Goal: Check status: Check status

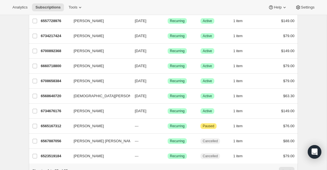
scroll to position [299, 0]
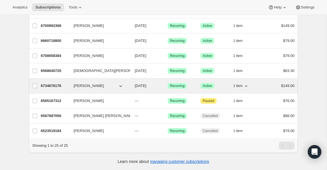
click at [69, 87] on p "6734676176" at bounding box center [55, 86] width 28 height 6
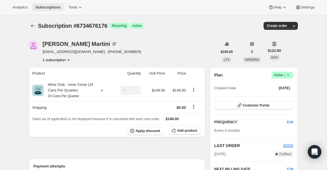
click at [51, 6] on span "Subscriptions" at bounding box center [47, 7] width 25 height 5
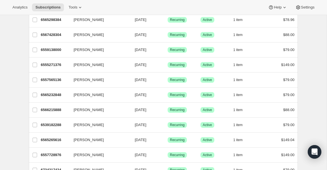
scroll to position [138, 0]
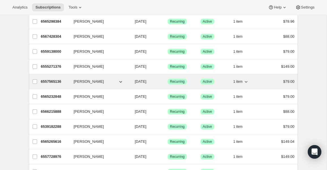
click at [69, 82] on div "6557565136 [PERSON_NAME] [DATE] Success Recurring Success Active 1 item $79.00" at bounding box center [168, 82] width 254 height 8
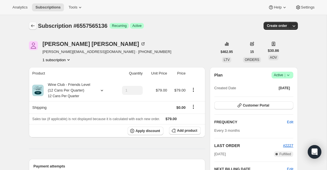
click at [33, 29] on button "Subscriptions" at bounding box center [33, 26] width 8 height 8
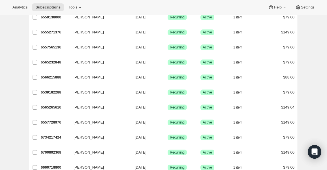
scroll to position [174, 0]
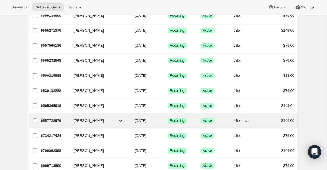
click at [61, 120] on p "6557728976" at bounding box center [55, 121] width 28 height 6
